Goal: Register for event/course

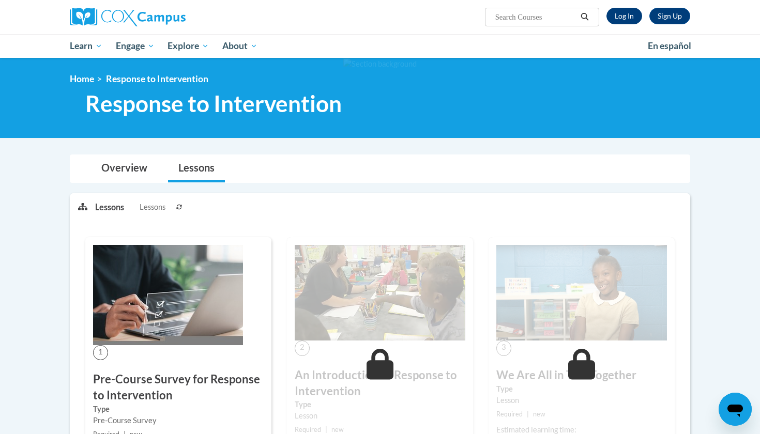
click at [625, 16] on link "Log In" at bounding box center [624, 16] width 36 height 17
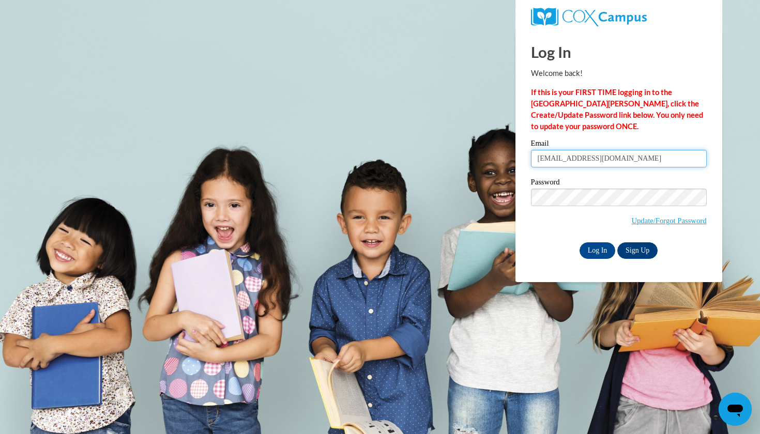
type input "attor3795@ung.edu"
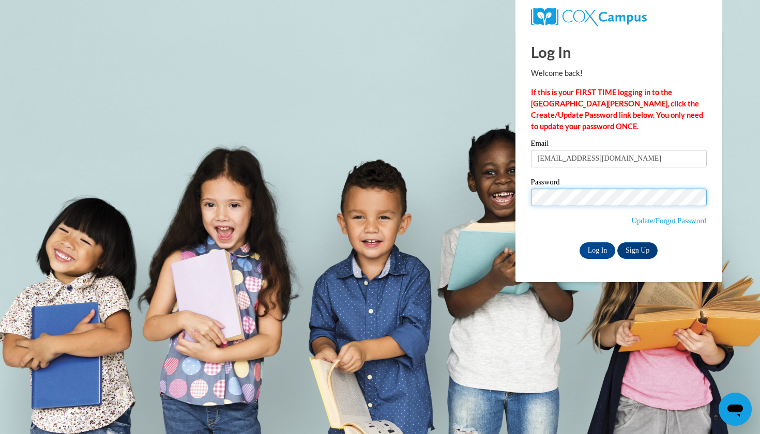
click at [597, 249] on input "Log In" at bounding box center [598, 250] width 36 height 17
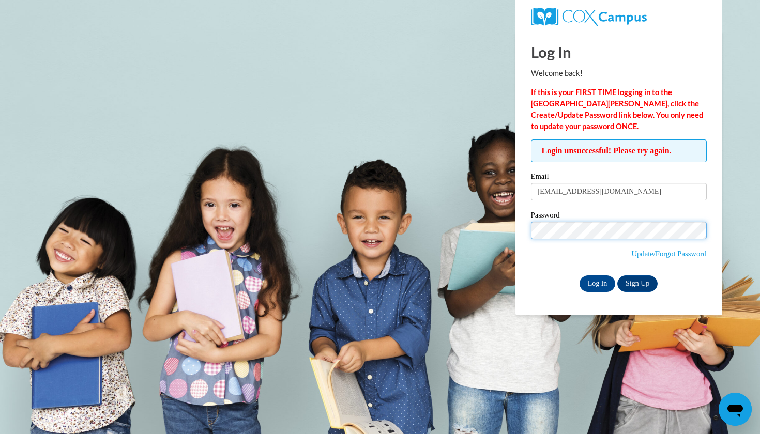
click at [597, 282] on input "Log In" at bounding box center [598, 284] width 36 height 17
click at [611, 282] on input "Log In" at bounding box center [598, 284] width 36 height 17
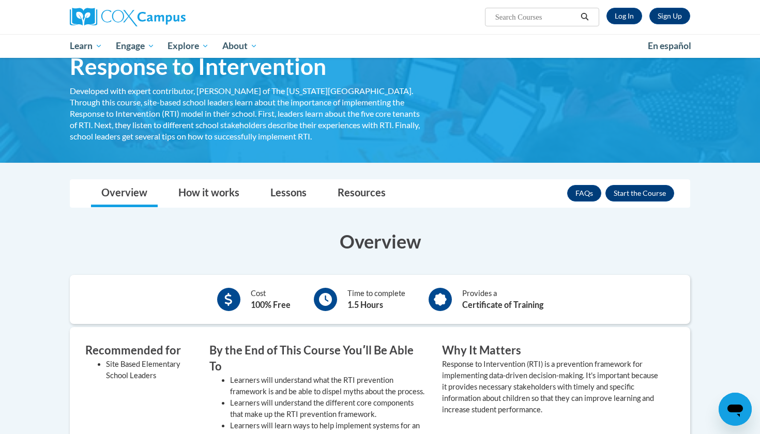
scroll to position [45, 0]
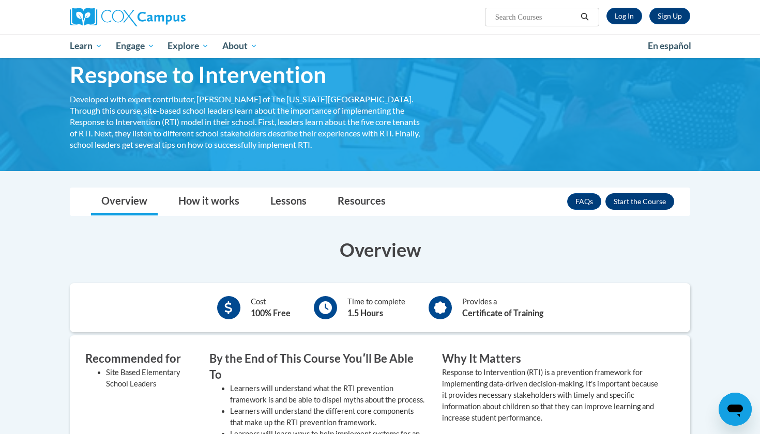
click at [619, 204] on button "Enroll" at bounding box center [639, 201] width 69 height 17
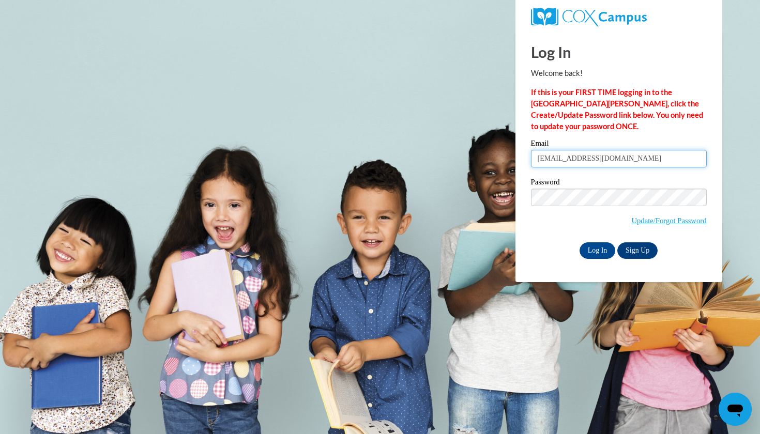
type input "[EMAIL_ADDRESS][DOMAIN_NAME]"
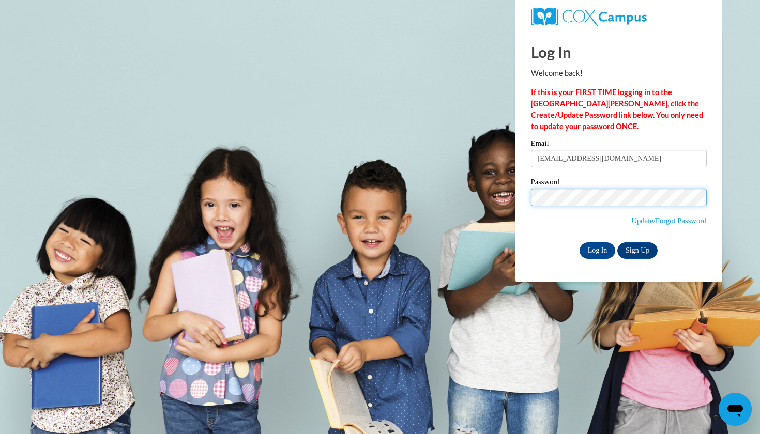
click at [597, 249] on input "Log In" at bounding box center [598, 250] width 36 height 17
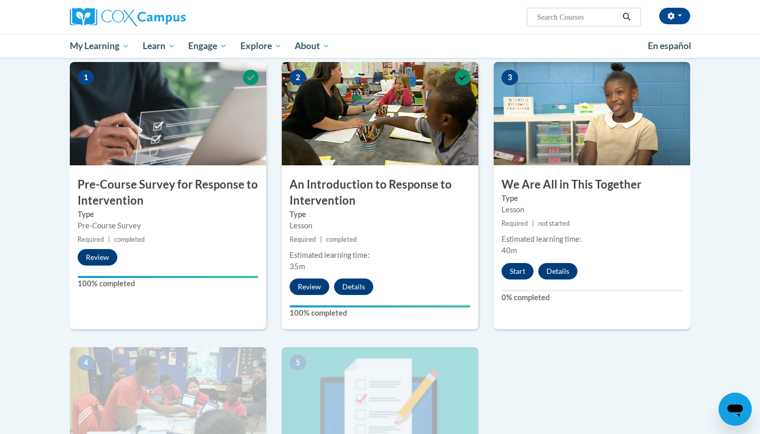
scroll to position [146, 0]
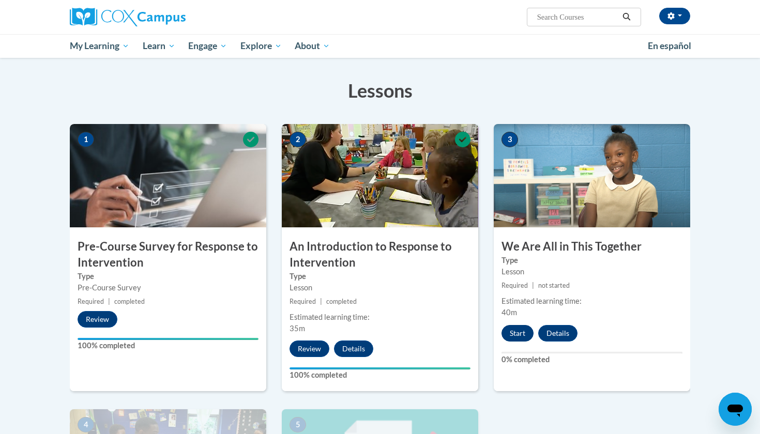
click at [522, 337] on button "Start" at bounding box center [518, 333] width 32 height 17
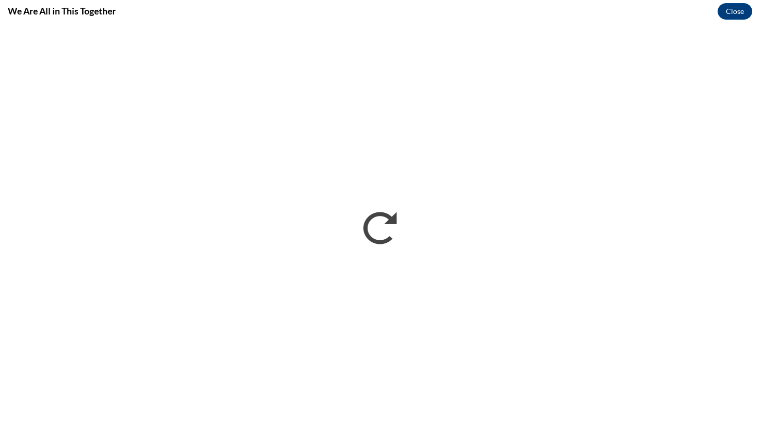
scroll to position [0, 0]
